Goal: Find contact information: Find specific fact

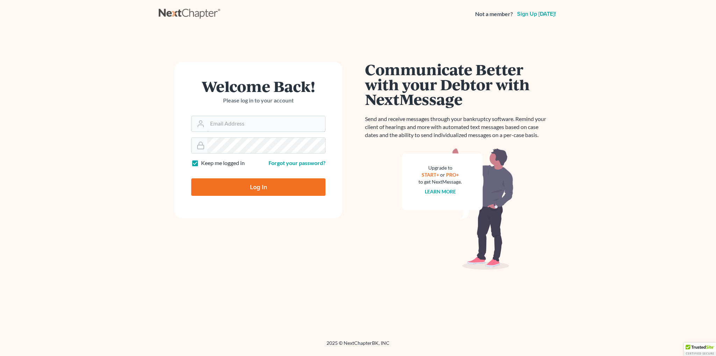
type input "[EMAIL_ADDRESS][DOMAIN_NAME]"
click at [262, 191] on input "Log In" at bounding box center [258, 186] width 134 height 17
type input "Thinking..."
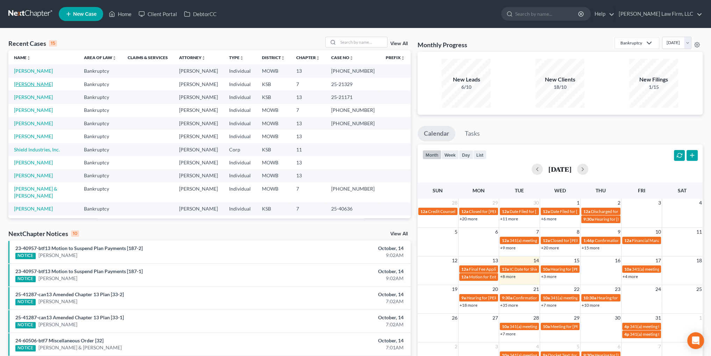
click at [35, 82] on link "[PERSON_NAME]" at bounding box center [33, 84] width 39 height 6
select select "4"
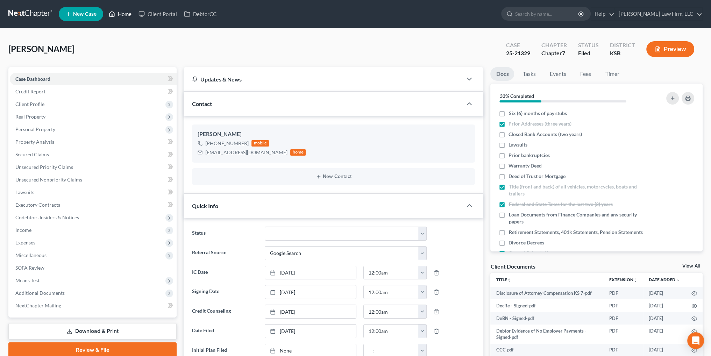
click at [122, 15] on link "Home" at bounding box center [120, 14] width 30 height 13
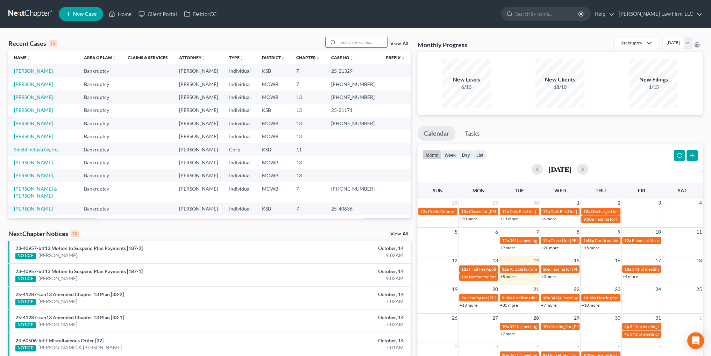
click at [348, 42] on input "search" at bounding box center [362, 42] width 49 height 10
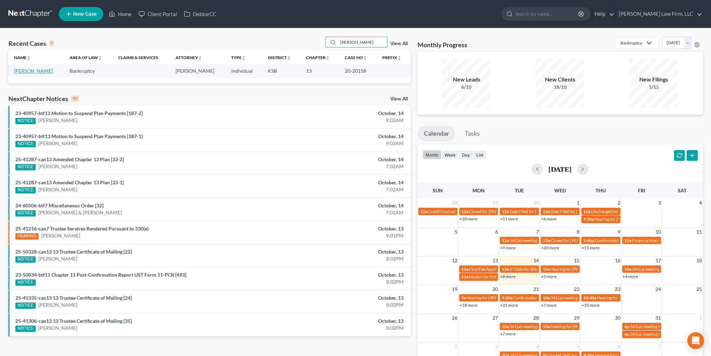
type input "[PERSON_NAME]"
click at [23, 72] on link "[PERSON_NAME]" at bounding box center [33, 71] width 39 height 6
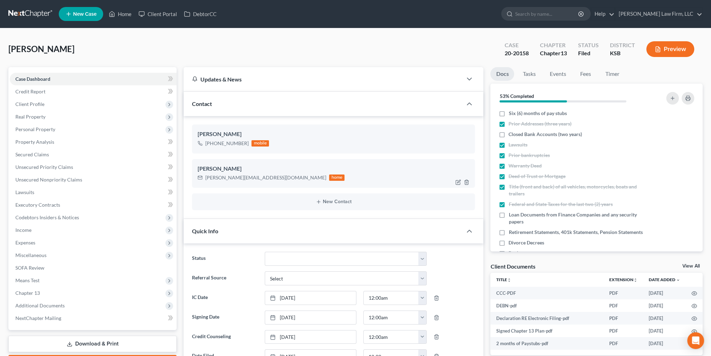
scroll to position [1845, 0]
drag, startPoint x: 262, startPoint y: 177, endPoint x: 205, endPoint y: 179, distance: 57.4
click at [205, 179] on div "[PERSON_NAME][EMAIL_ADDRESS][DOMAIN_NAME] home" at bounding box center [271, 177] width 147 height 9
copy div "[PERSON_NAME][EMAIL_ADDRESS][DOMAIN_NAME]"
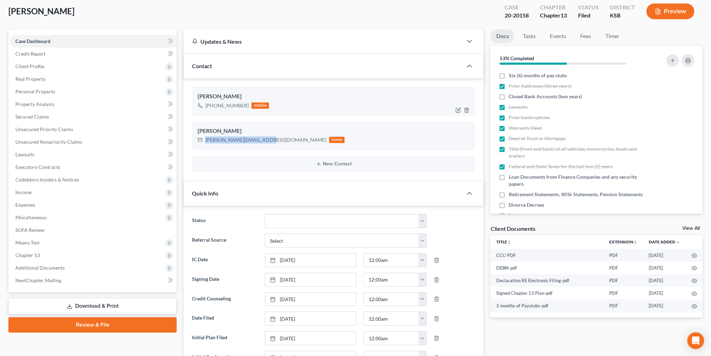
scroll to position [0, 0]
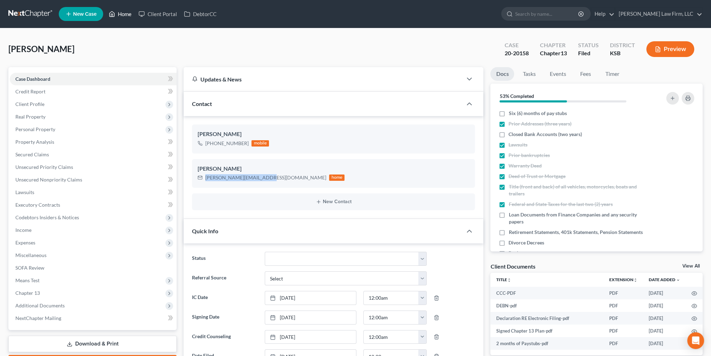
click at [120, 16] on link "Home" at bounding box center [120, 14] width 30 height 13
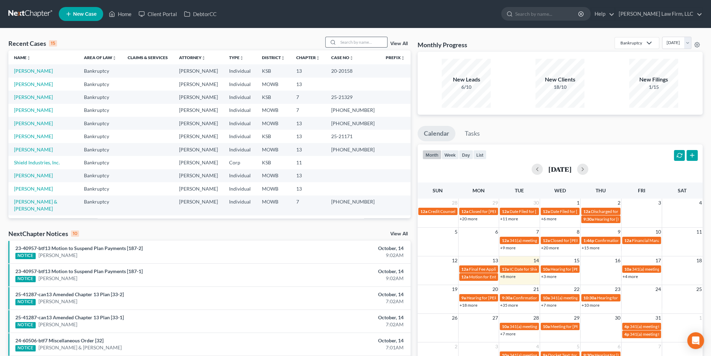
click at [365, 43] on input "search" at bounding box center [362, 42] width 49 height 10
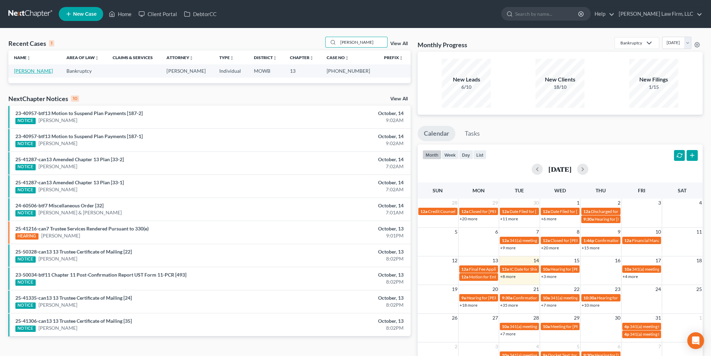
type input "[PERSON_NAME]"
click at [34, 68] on link "[PERSON_NAME]" at bounding box center [33, 71] width 39 height 6
select select "2"
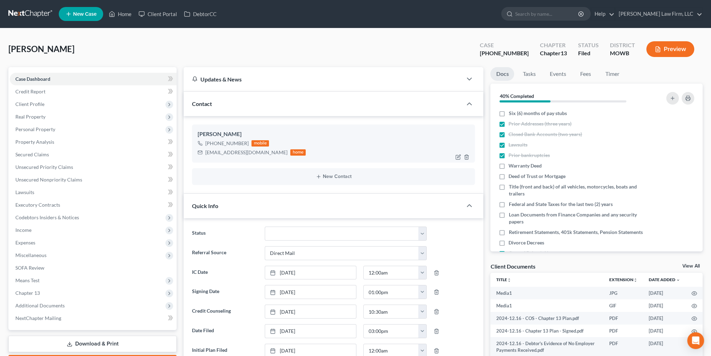
scroll to position [8678, 0]
drag, startPoint x: 255, startPoint y: 155, endPoint x: 206, endPoint y: 158, distance: 48.4
click at [206, 158] on div "[PERSON_NAME] [PHONE_NUMBER] mobile [EMAIL_ADDRESS][DOMAIN_NAME] home" at bounding box center [333, 143] width 283 height 38
copy div "[EMAIL_ADDRESS][DOMAIN_NAME]"
drag, startPoint x: 117, startPoint y: 14, endPoint x: 160, endPoint y: 2, distance: 44.6
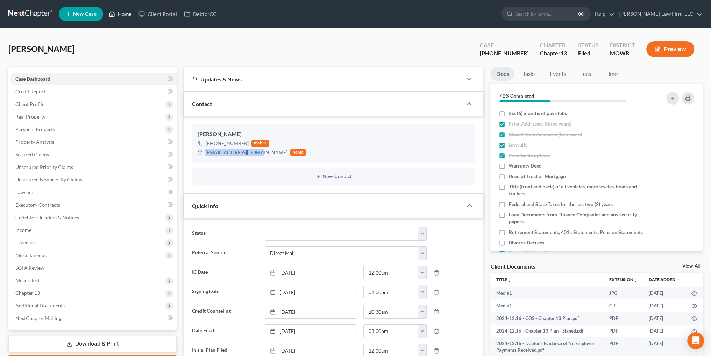
click at [117, 14] on link "Home" at bounding box center [120, 14] width 30 height 13
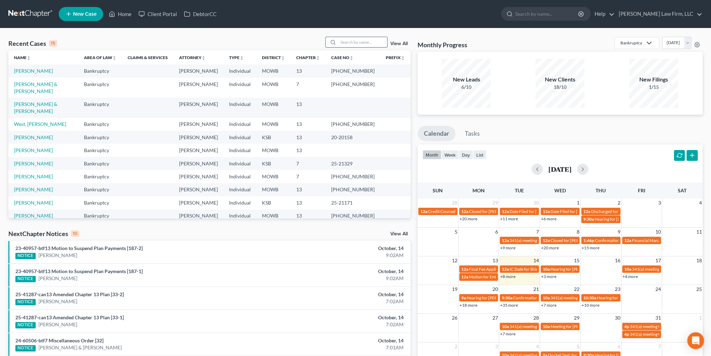
click at [352, 44] on input "search" at bounding box center [362, 42] width 49 height 10
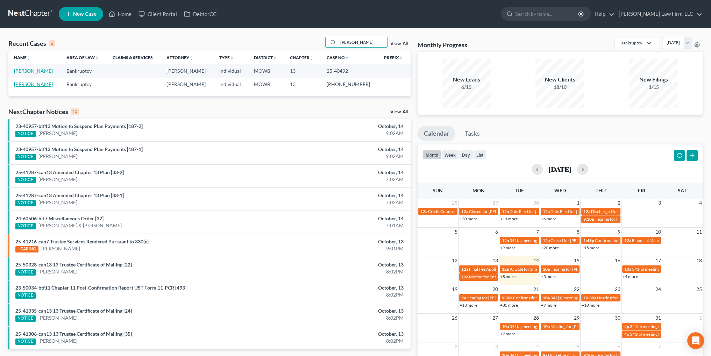
type input "[PERSON_NAME]"
click at [20, 82] on link "[PERSON_NAME]" at bounding box center [33, 84] width 39 height 6
select select "6"
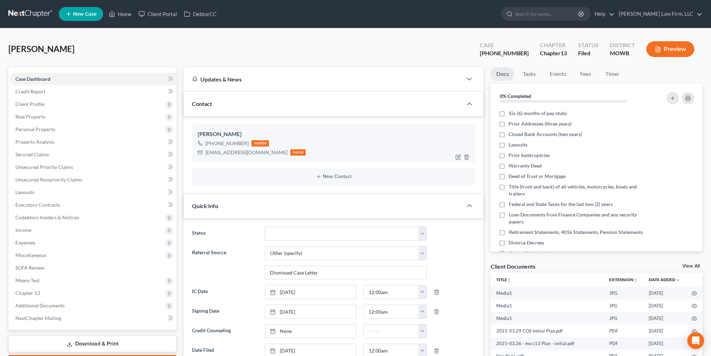
scroll to position [2376, 0]
click at [269, 151] on div "[EMAIL_ADDRESS][DOMAIN_NAME]" at bounding box center [246, 152] width 82 height 7
drag, startPoint x: 269, startPoint y: 152, endPoint x: 205, endPoint y: 156, distance: 63.4
click at [205, 156] on div "[EMAIL_ADDRESS][DOMAIN_NAME] home" at bounding box center [252, 152] width 108 height 9
copy div "[EMAIL_ADDRESS][DOMAIN_NAME]"
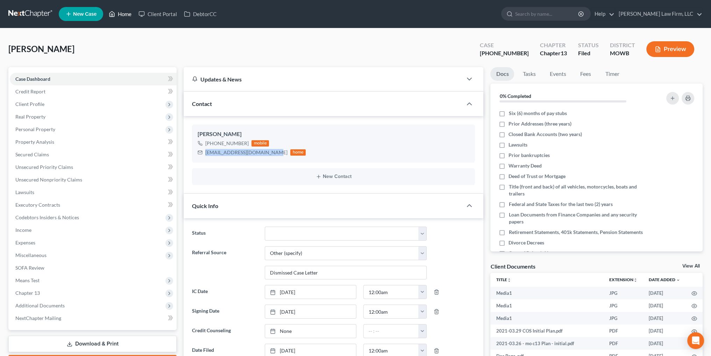
drag, startPoint x: 122, startPoint y: 15, endPoint x: 204, endPoint y: 4, distance: 83.3
click at [122, 15] on link "Home" at bounding box center [120, 14] width 30 height 13
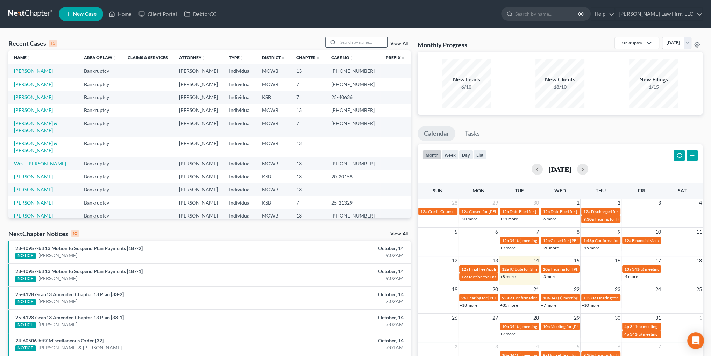
click at [365, 42] on input "search" at bounding box center [362, 42] width 49 height 10
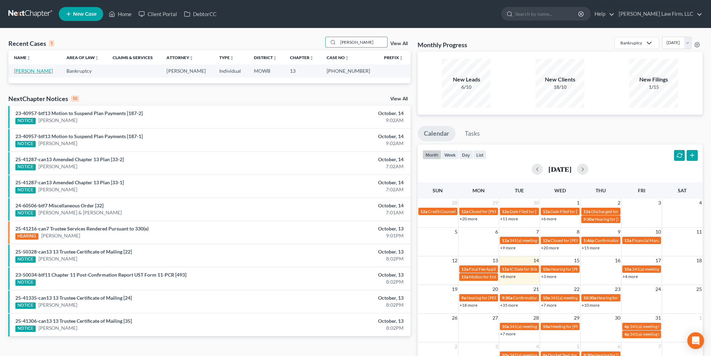
type input "[PERSON_NAME]"
click at [22, 71] on link "[PERSON_NAME]" at bounding box center [33, 71] width 39 height 6
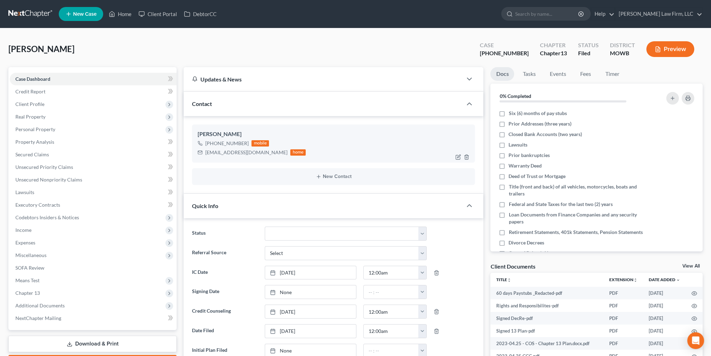
scroll to position [6186, 0]
drag, startPoint x: 257, startPoint y: 157, endPoint x: 206, endPoint y: 156, distance: 51.4
click at [206, 156] on div "[PERSON_NAME] [PHONE_NUMBER] mobile [EMAIL_ADDRESS][DOMAIN_NAME] home" at bounding box center [333, 143] width 283 height 38
copy div "[EMAIL_ADDRESS][DOMAIN_NAME]"
drag, startPoint x: 114, startPoint y: 15, endPoint x: 120, endPoint y: 15, distance: 5.9
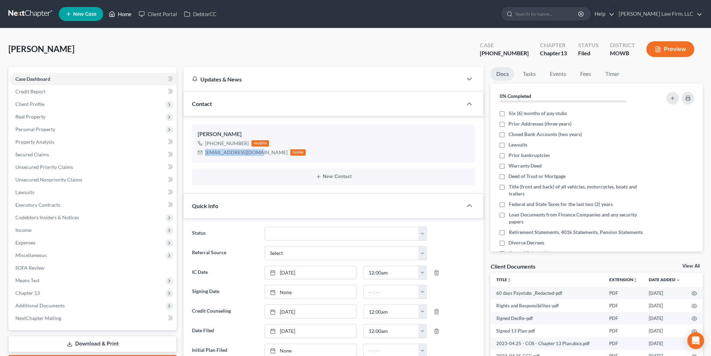
click at [114, 15] on icon at bounding box center [112, 14] width 6 height 8
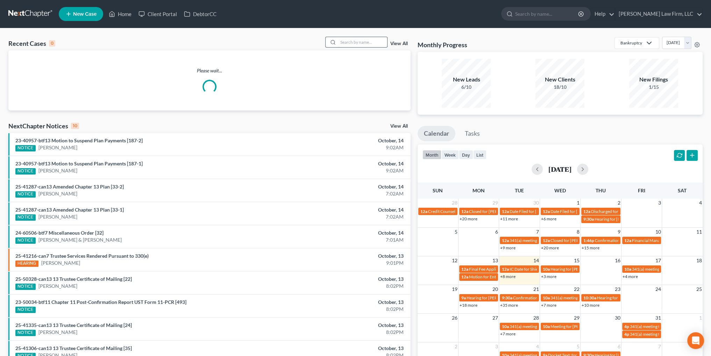
click at [359, 42] on input "search" at bounding box center [362, 42] width 49 height 10
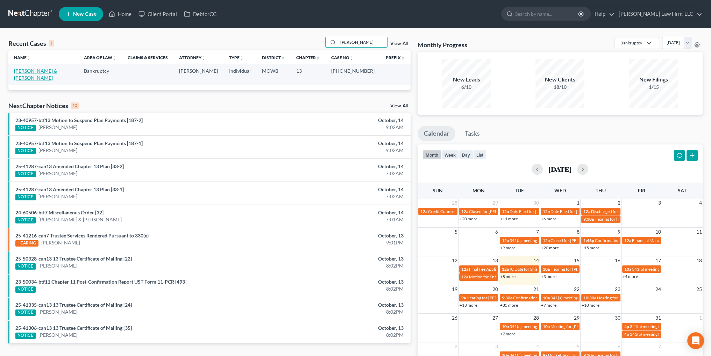
type input "[PERSON_NAME]"
click at [49, 69] on link "[PERSON_NAME] & [PERSON_NAME]" at bounding box center [35, 74] width 43 height 13
select select "6"
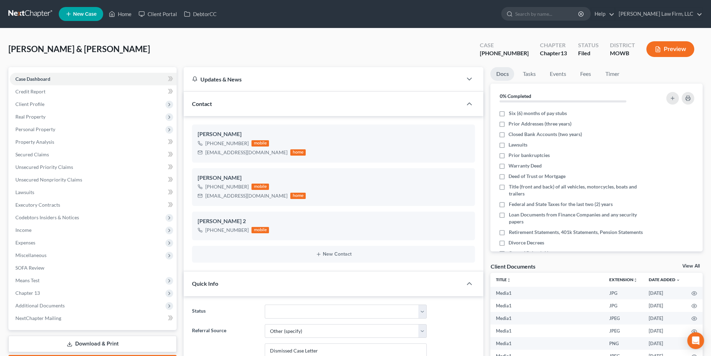
scroll to position [22048, 0]
drag, startPoint x: 255, startPoint y: 151, endPoint x: 204, endPoint y: 154, distance: 50.4
click at [204, 154] on div "[EMAIL_ADDRESS][DOMAIN_NAME] home" at bounding box center [252, 152] width 108 height 9
copy div "[EMAIL_ADDRESS][DOMAIN_NAME]"
drag, startPoint x: 118, startPoint y: 16, endPoint x: 157, endPoint y: 1, distance: 41.8
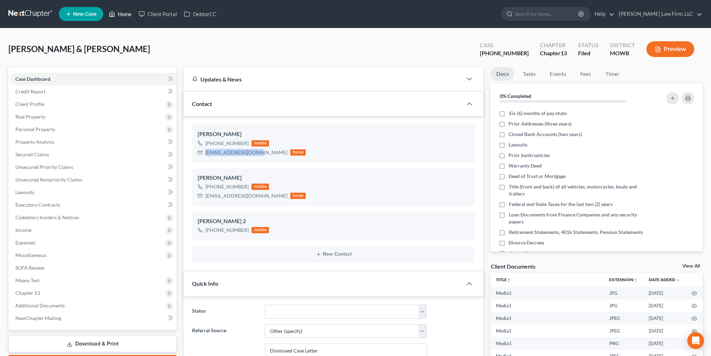
click at [119, 16] on link "Home" at bounding box center [120, 14] width 30 height 13
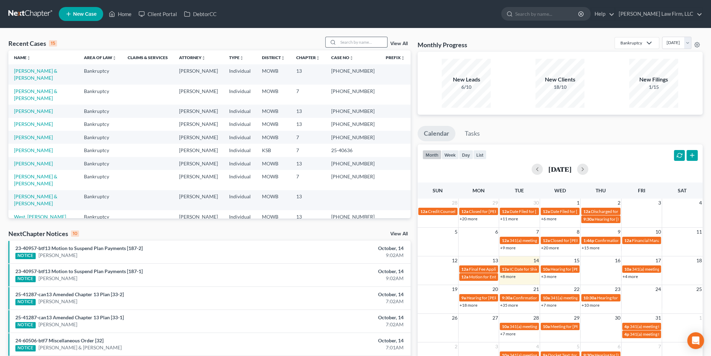
click at [364, 40] on input "search" at bounding box center [362, 42] width 49 height 10
type input "[PERSON_NAME]"
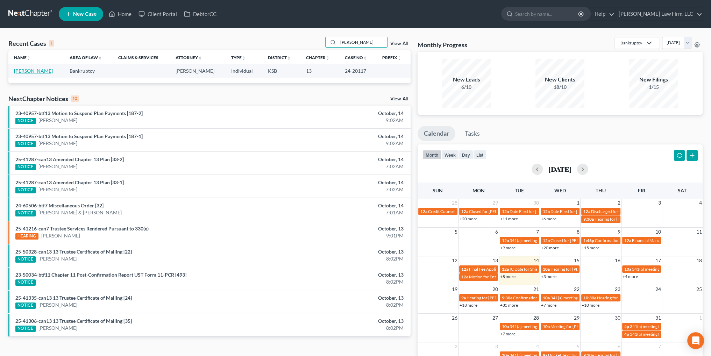
click at [24, 70] on link "[PERSON_NAME]" at bounding box center [33, 71] width 39 height 6
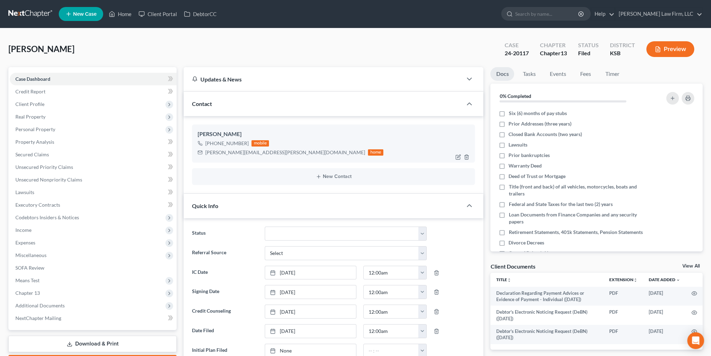
scroll to position [1743, 0]
drag, startPoint x: 255, startPoint y: 151, endPoint x: 204, endPoint y: 154, distance: 51.1
click at [204, 154] on div "[PERSON_NAME][EMAIL_ADDRESS][PERSON_NAME][DOMAIN_NAME] home" at bounding box center [291, 152] width 186 height 9
copy div "[PERSON_NAME][EMAIL_ADDRESS][PERSON_NAME][DOMAIN_NAME]"
click at [120, 14] on link "Home" at bounding box center [120, 14] width 30 height 13
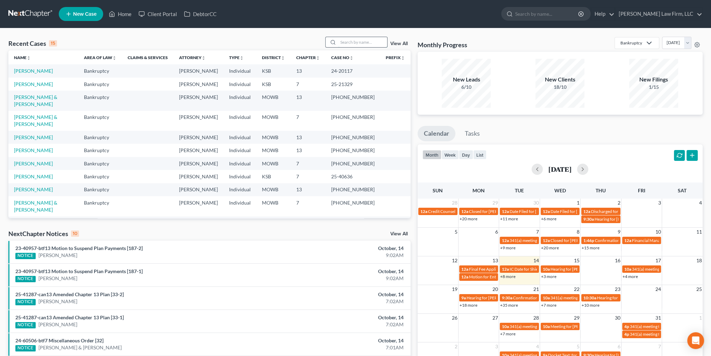
click at [368, 43] on input "search" at bounding box center [362, 42] width 49 height 10
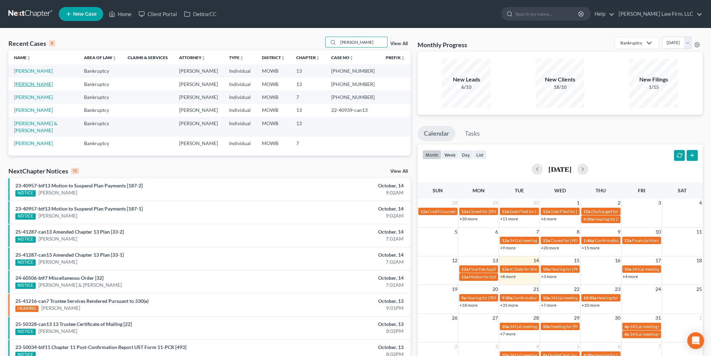
type input "[PERSON_NAME]"
click at [29, 81] on link "[PERSON_NAME]" at bounding box center [33, 84] width 39 height 6
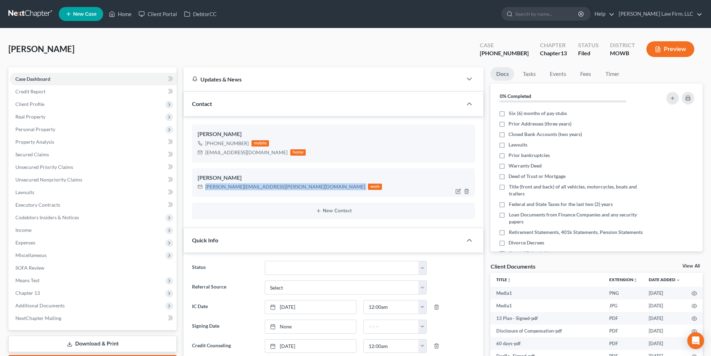
drag, startPoint x: 269, startPoint y: 186, endPoint x: 200, endPoint y: 188, distance: 68.2
click at [200, 188] on div "[PERSON_NAME][EMAIL_ADDRESS][PERSON_NAME][DOMAIN_NAME] work" at bounding box center [290, 186] width 184 height 9
copy div "[PERSON_NAME][EMAIL_ADDRESS][PERSON_NAME][DOMAIN_NAME]"
drag, startPoint x: 122, startPoint y: 14, endPoint x: 134, endPoint y: 6, distance: 14.8
click at [122, 14] on link "Home" at bounding box center [120, 14] width 30 height 13
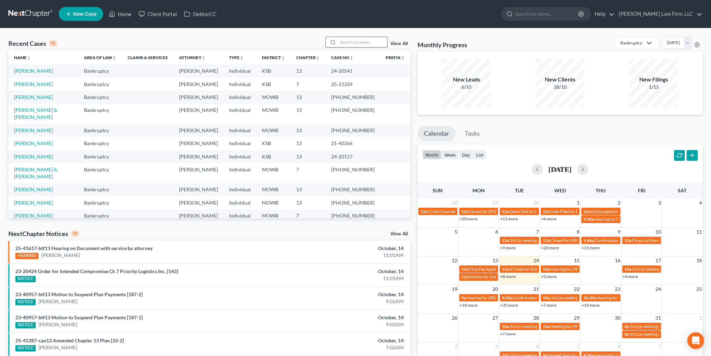
click at [351, 41] on input "search" at bounding box center [362, 42] width 49 height 10
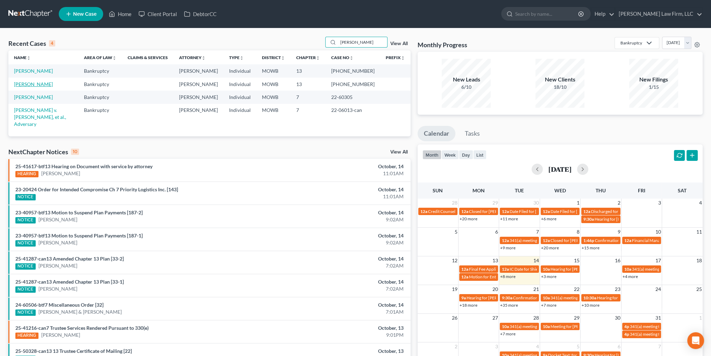
type input "[PERSON_NAME]"
click at [20, 87] on link "[PERSON_NAME]" at bounding box center [33, 84] width 39 height 6
select select "4"
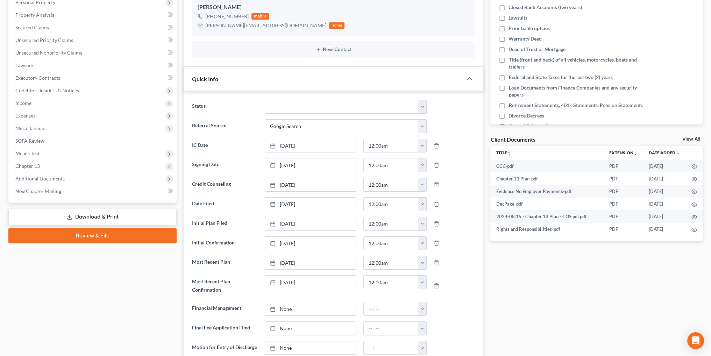
scroll to position [105, 0]
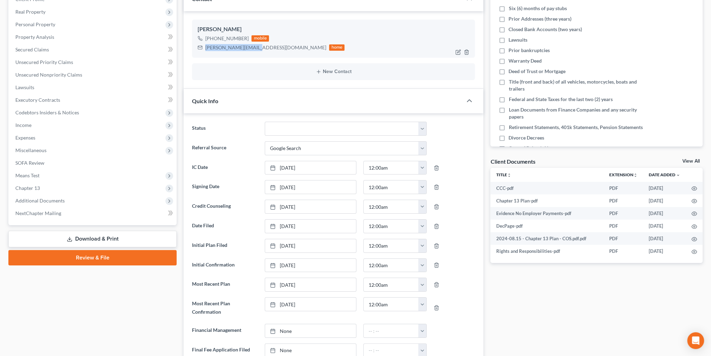
drag, startPoint x: 254, startPoint y: 48, endPoint x: 206, endPoint y: 51, distance: 48.0
click at [206, 51] on div "[PERSON_NAME][EMAIL_ADDRESS][DOMAIN_NAME] home" at bounding box center [271, 47] width 147 height 9
copy div "[PERSON_NAME][EMAIL_ADDRESS][DOMAIN_NAME]"
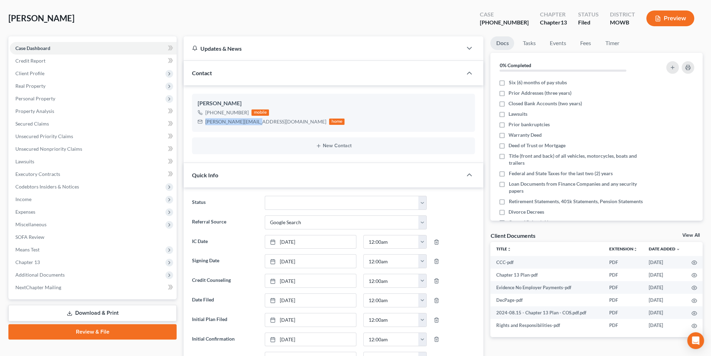
scroll to position [0, 0]
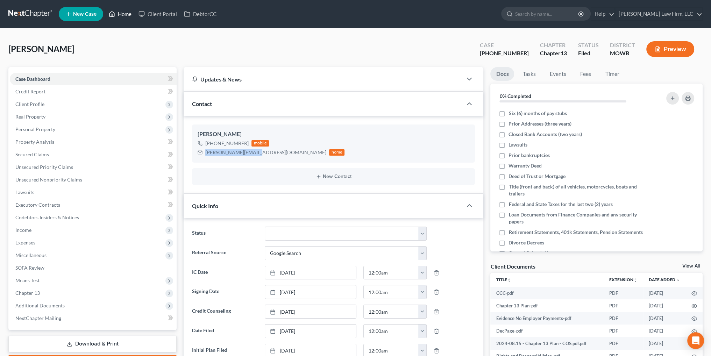
click at [122, 14] on link "Home" at bounding box center [120, 14] width 30 height 13
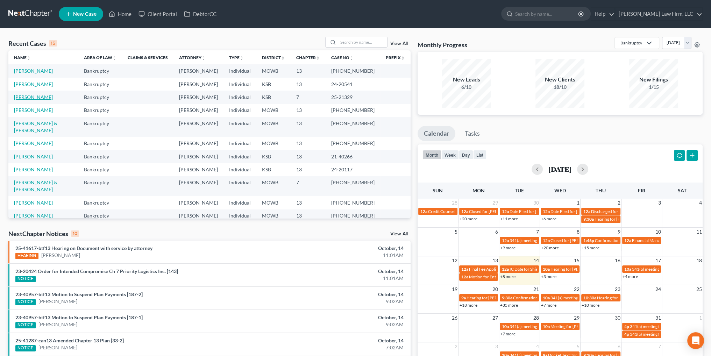
click at [36, 99] on link "[PERSON_NAME]" at bounding box center [33, 97] width 39 height 6
select select "4"
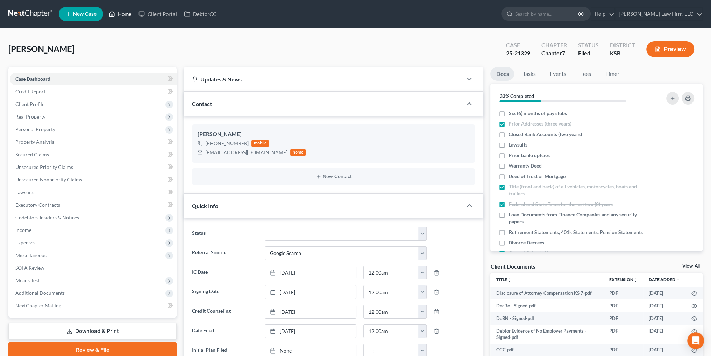
click at [123, 12] on link "Home" at bounding box center [120, 14] width 30 height 13
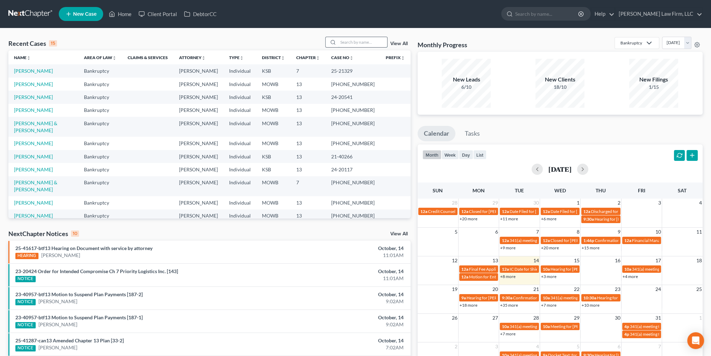
click at [348, 45] on input "search" at bounding box center [362, 42] width 49 height 10
type input "[PERSON_NAME]"
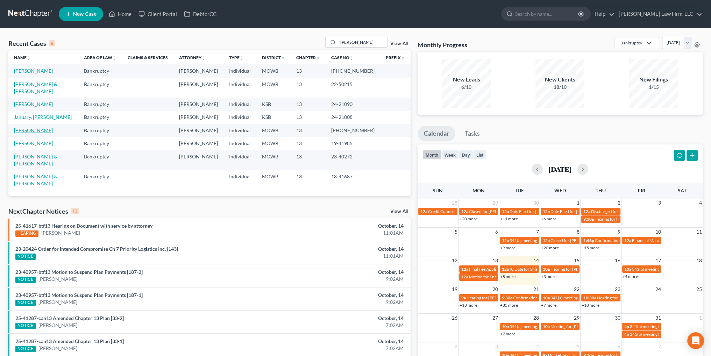
click at [32, 127] on link "[PERSON_NAME]" at bounding box center [33, 130] width 39 height 6
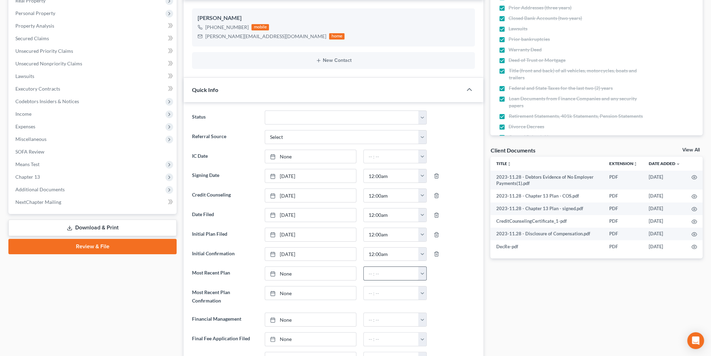
scroll to position [105, 0]
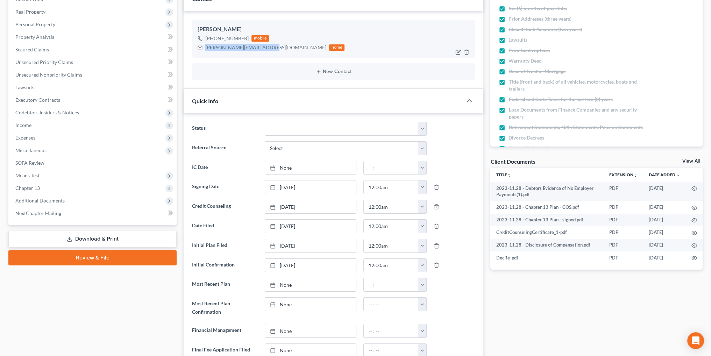
drag, startPoint x: 263, startPoint y: 49, endPoint x: 205, endPoint y: 51, distance: 58.4
click at [205, 51] on div "[PERSON_NAME][EMAIL_ADDRESS][DOMAIN_NAME] home" at bounding box center [271, 47] width 147 height 9
copy div "[PERSON_NAME][EMAIL_ADDRESS][DOMAIN_NAME]"
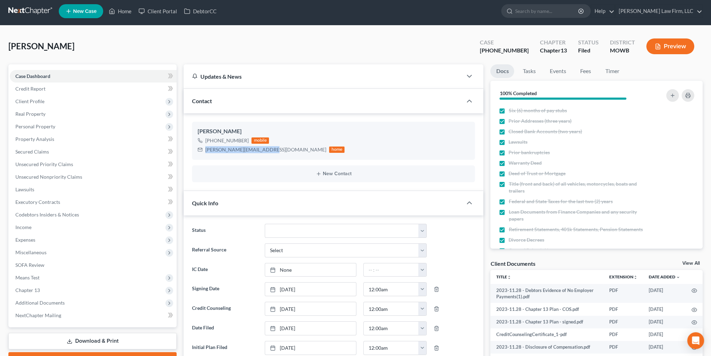
scroll to position [0, 0]
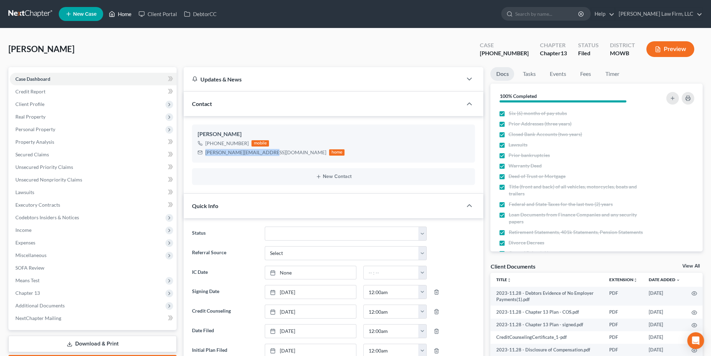
click at [122, 14] on link "Home" at bounding box center [120, 14] width 30 height 13
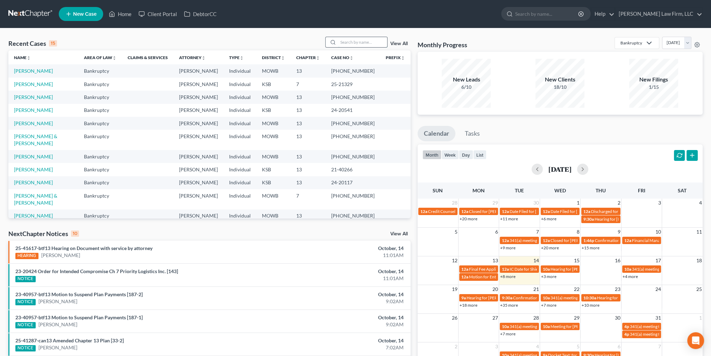
click at [352, 41] on input "search" at bounding box center [362, 42] width 49 height 10
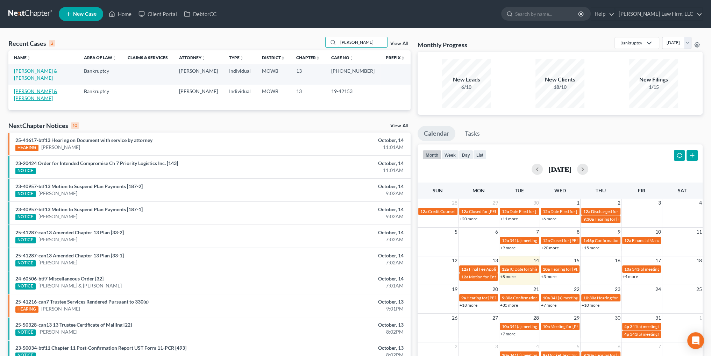
type input "[PERSON_NAME]"
click at [45, 88] on link "[PERSON_NAME] & [PERSON_NAME]" at bounding box center [35, 94] width 43 height 13
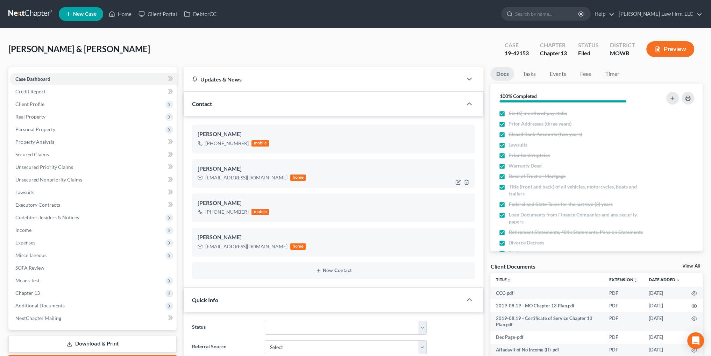
scroll to position [701, 0]
drag, startPoint x: 262, startPoint y: 177, endPoint x: 205, endPoint y: 180, distance: 56.7
click at [205, 180] on div "[EMAIL_ADDRESS][DOMAIN_NAME] home" at bounding box center [252, 177] width 108 height 9
copy div "[EMAIL_ADDRESS][DOMAIN_NAME]"
drag, startPoint x: 264, startPoint y: 245, endPoint x: 206, endPoint y: 248, distance: 58.1
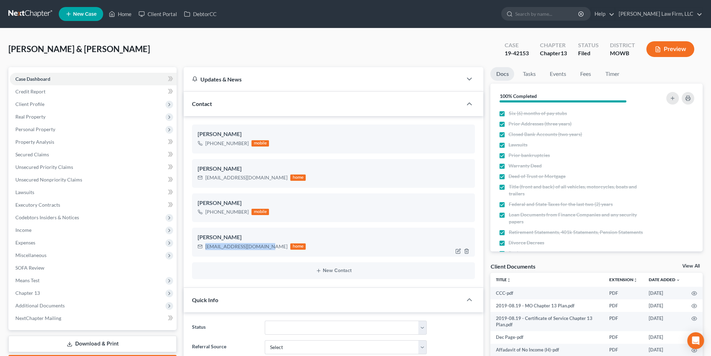
click at [206, 248] on div "[EMAIL_ADDRESS][DOMAIN_NAME] home" at bounding box center [252, 246] width 108 height 9
click at [124, 13] on link "Home" at bounding box center [120, 14] width 30 height 13
